Goal: Navigation & Orientation: Go to known website

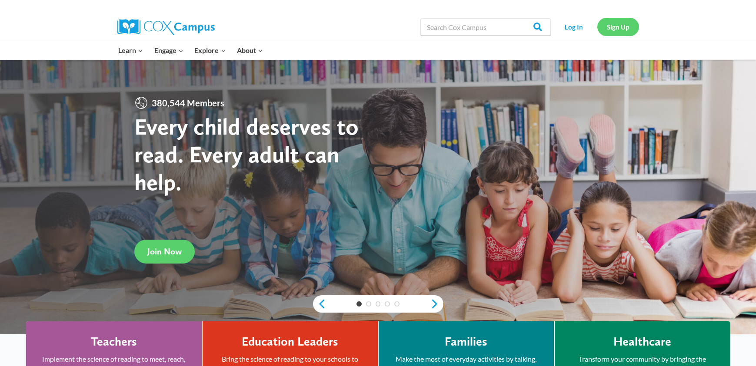
click at [616, 27] on link "Sign Up" at bounding box center [618, 27] width 42 height 18
click at [617, 30] on link "Sign Up" at bounding box center [618, 27] width 42 height 18
click at [579, 28] on link "Log In" at bounding box center [574, 27] width 38 height 18
click at [574, 25] on link "Log In" at bounding box center [574, 27] width 38 height 18
click at [581, 26] on link "Log In" at bounding box center [574, 27] width 38 height 18
